Goal: Transaction & Acquisition: Purchase product/service

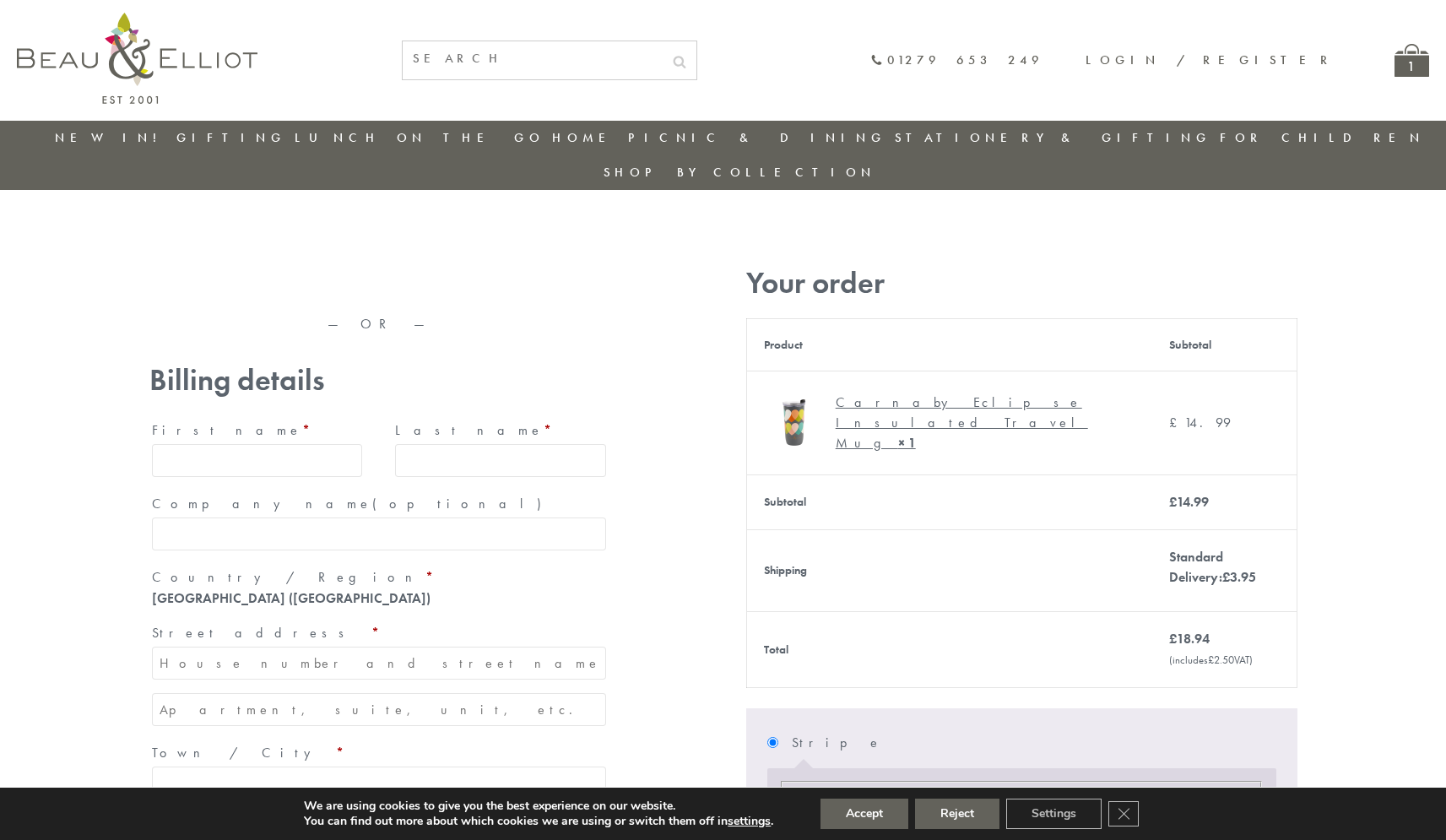
type input "maria33@yahoo.com"
type input "Maria"
type input "Williams"
type input "23, Scottsdale, Happytown"
type input "London"
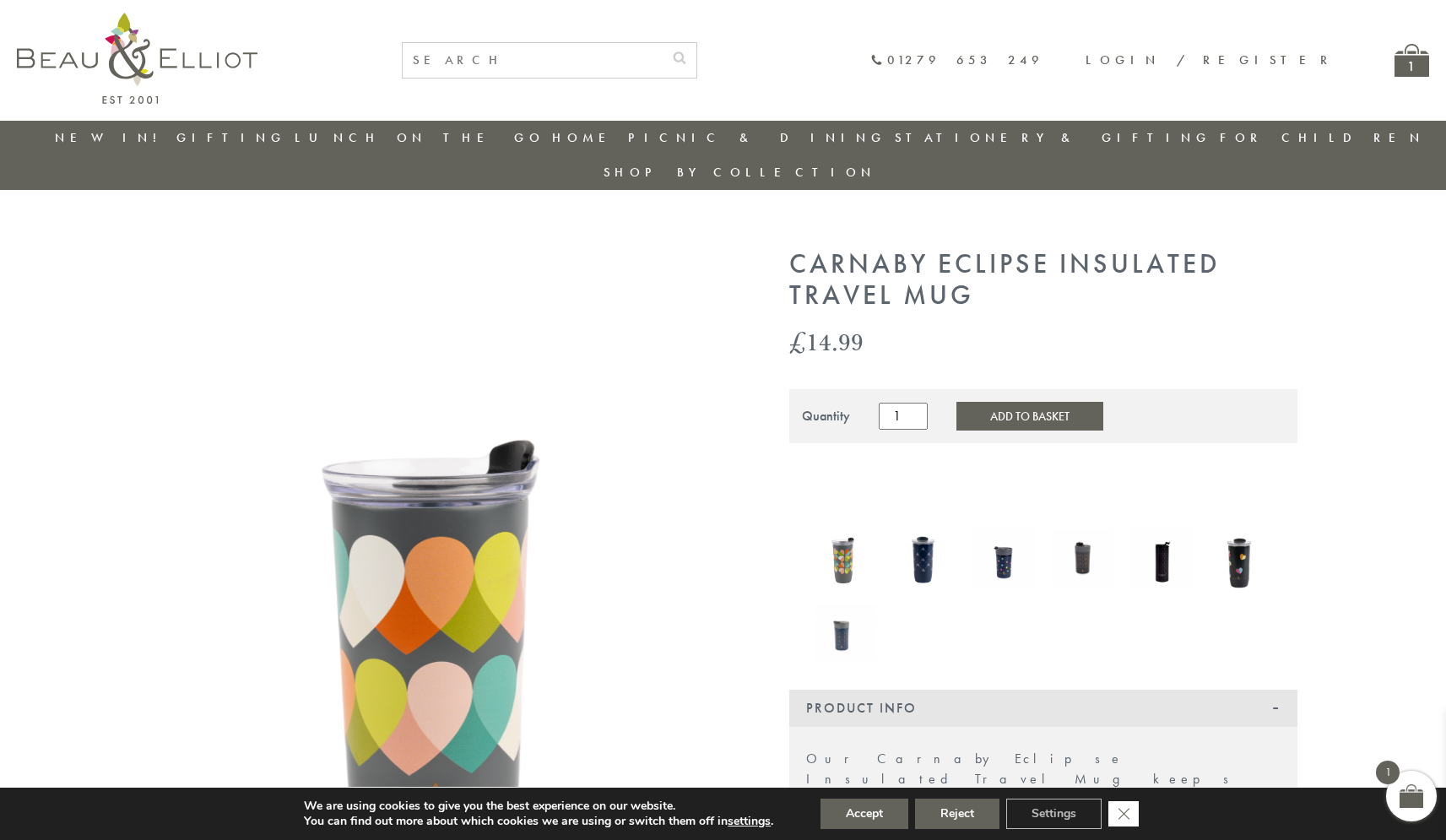
click at [1125, 814] on icon "Close GDPR Cookie Banner" at bounding box center [1123, 812] width 30 height 25
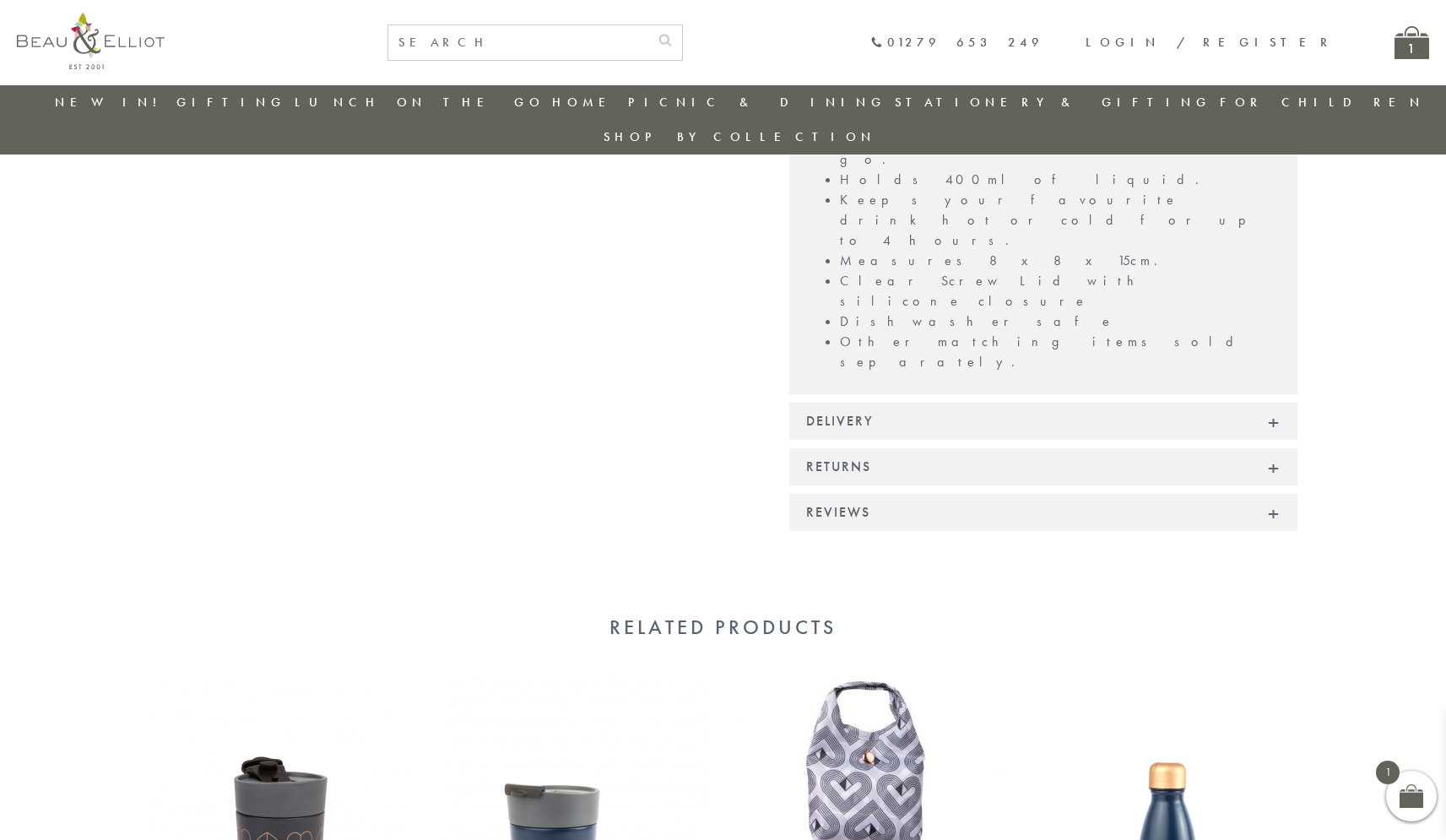
scroll to position [1183, 0]
